Goal: Navigation & Orientation: Find specific page/section

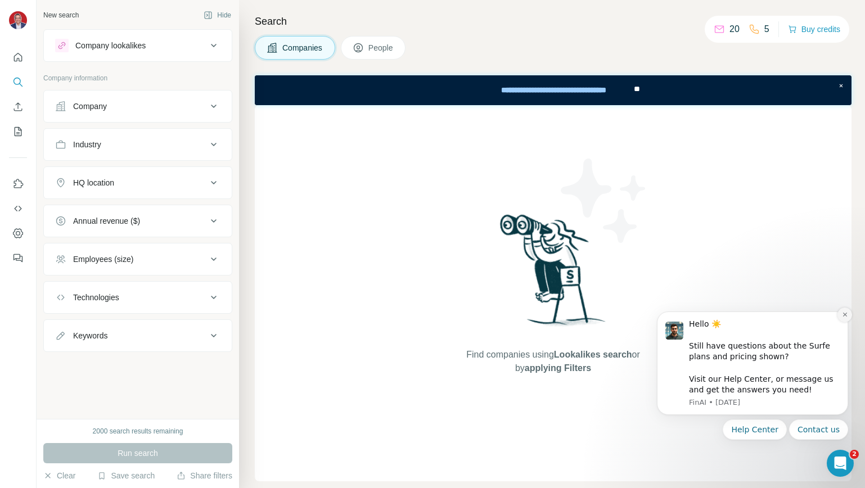
click at [850, 315] on button "Dismiss notification" at bounding box center [844, 315] width 15 height 15
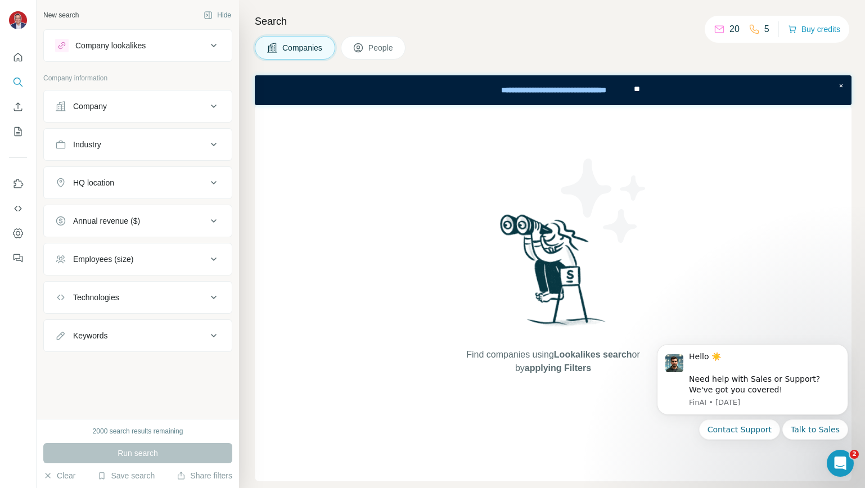
click at [729, 30] on p "20" at bounding box center [734, 28] width 10 height 13
click at [717, 29] on icon at bounding box center [719, 29] width 11 height 11
click at [844, 348] on icon "Dismiss notification" at bounding box center [845, 348] width 6 height 6
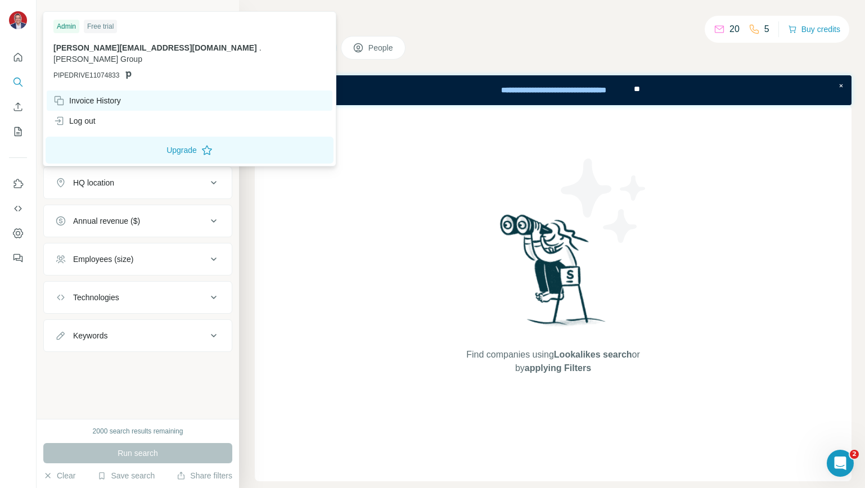
click at [85, 95] on div "Invoice History" at bounding box center [86, 100] width 67 height 11
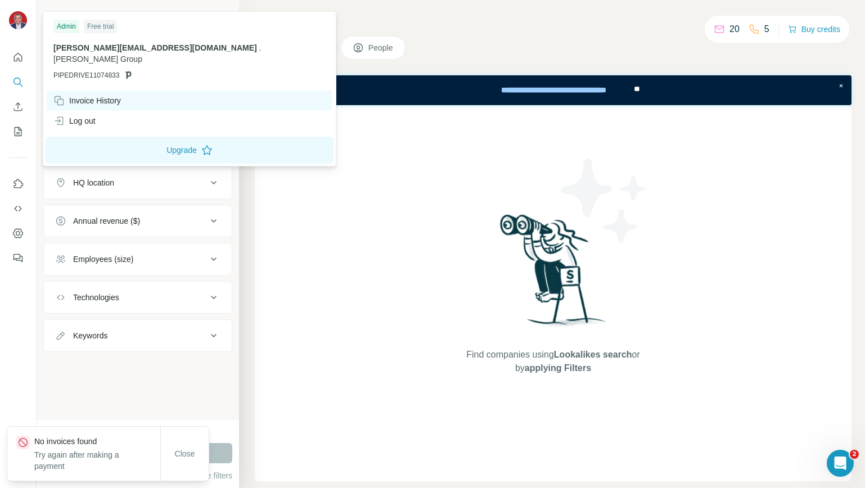
click at [108, 95] on div "Invoice History" at bounding box center [86, 100] width 67 height 11
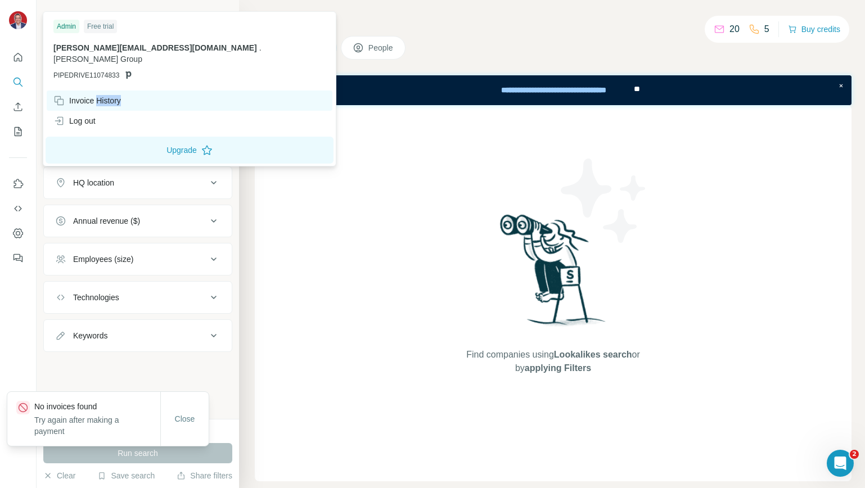
click at [108, 95] on div "Invoice History" at bounding box center [86, 100] width 67 height 11
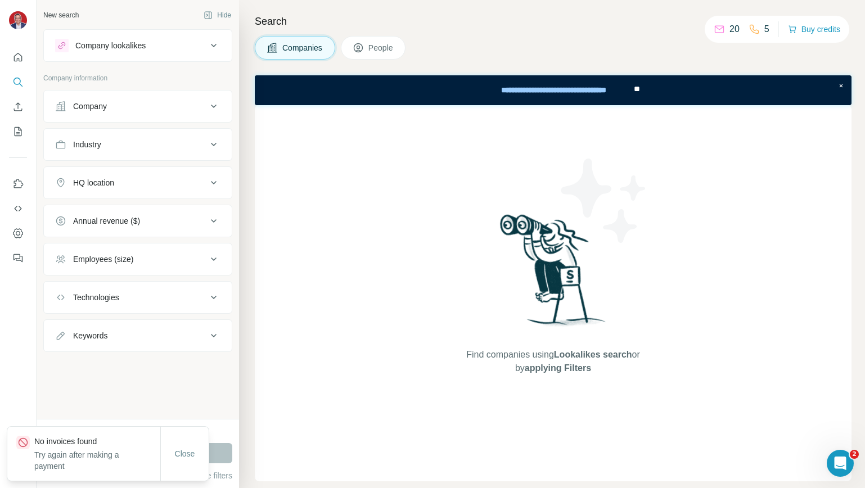
click at [264, 285] on div "Find companies using Lookalikes search or by applying Filters" at bounding box center [553, 293] width 597 height 376
click at [98, 108] on div "Company" at bounding box center [90, 106] width 34 height 11
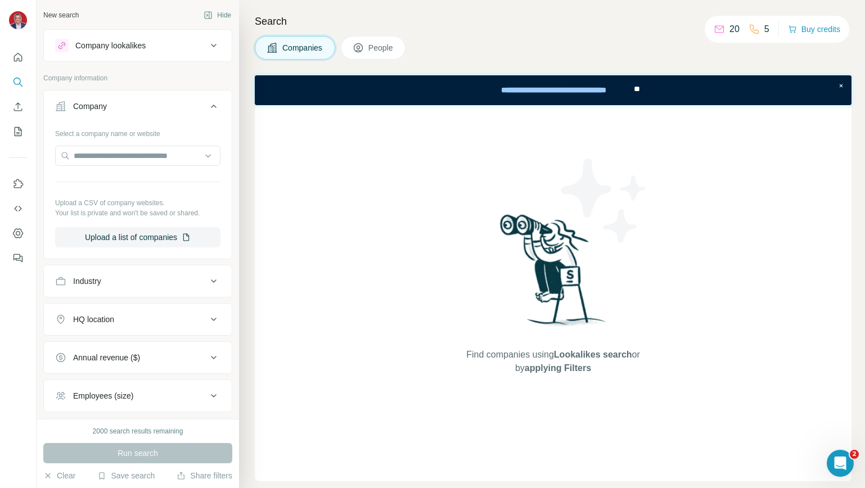
click at [152, 283] on div "Industry" at bounding box center [131, 281] width 152 height 11
click at [16, 58] on icon "Quick start" at bounding box center [18, 57] width 8 height 8
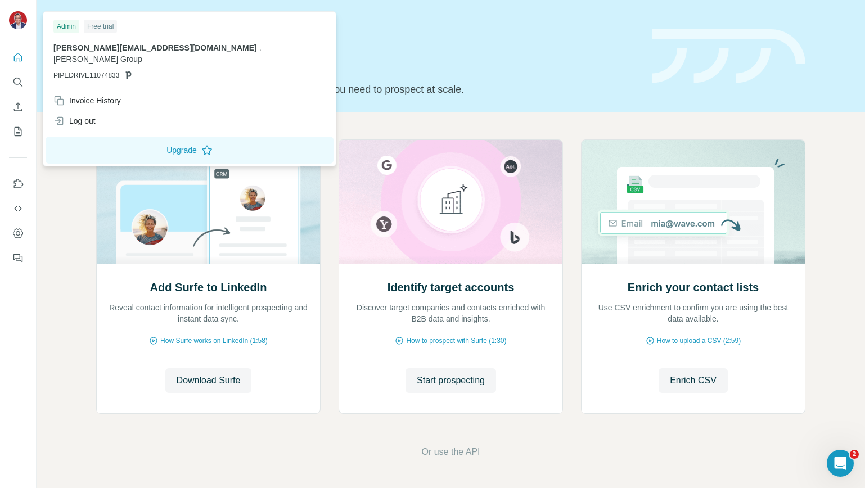
click at [22, 17] on img at bounding box center [18, 20] width 18 height 18
click at [19, 77] on icon "Search" at bounding box center [17, 81] width 11 height 11
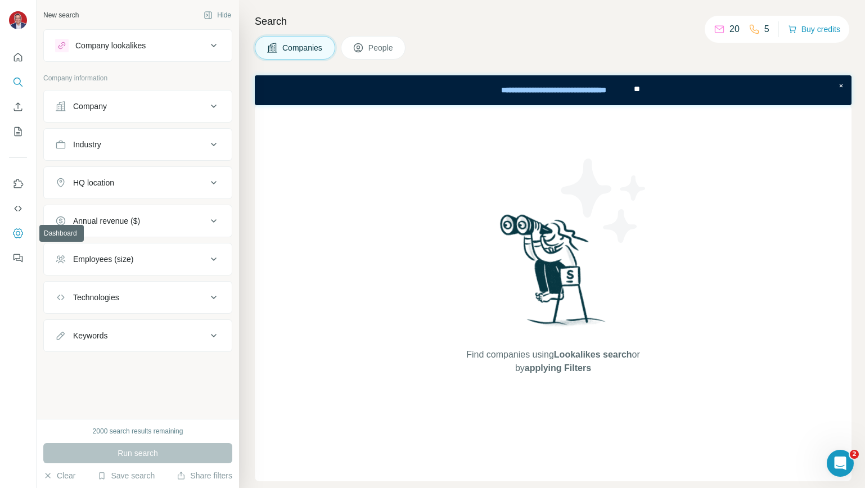
click at [21, 233] on icon "Dashboard" at bounding box center [17, 233] width 11 height 11
